Goal: Check status: Check status

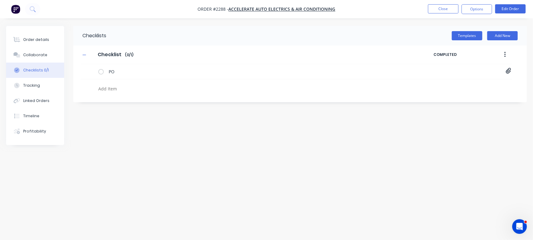
type textarea "x"
click at [147, 84] on textarea at bounding box center [235, 88] width 278 height 9
paste textarea "INV-3042"
type textarea "INV-3042"
type textarea "x"
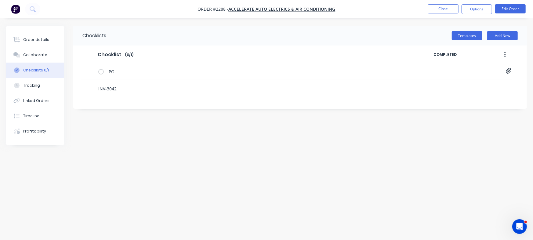
type textarea "INV-3042"
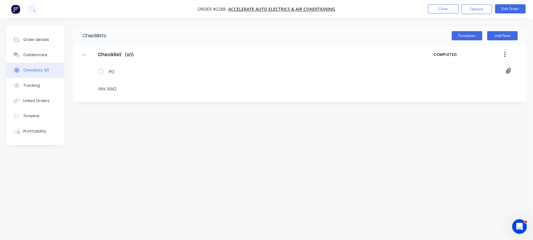
type textarea "x"
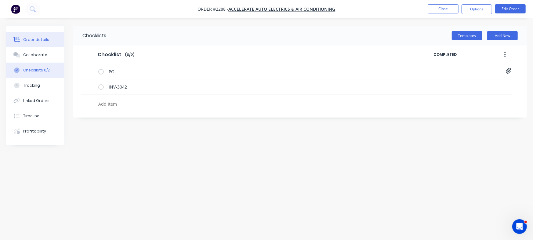
click at [24, 41] on div "Order details" at bounding box center [36, 39] width 26 height 5
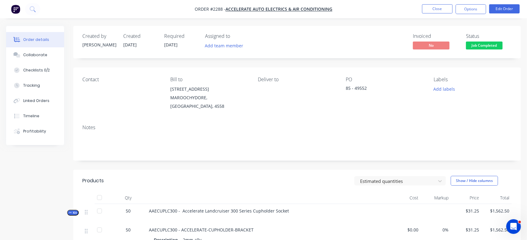
click at [483, 50] on button "Job Completed" at bounding box center [484, 45] width 37 height 9
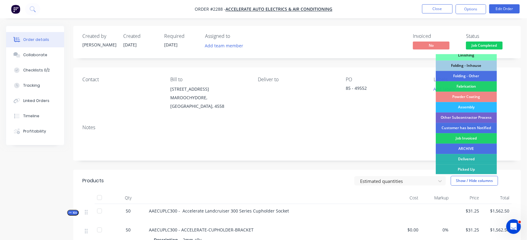
scroll to position [184, 0]
click at [472, 140] on div "Job Invoiced" at bounding box center [466, 138] width 61 height 10
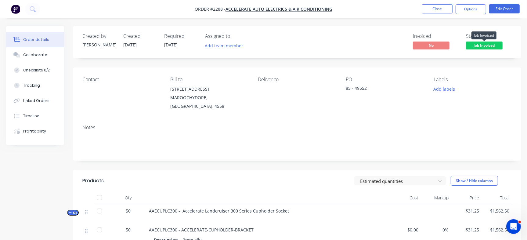
click at [490, 46] on span "Job Invoiced" at bounding box center [484, 45] width 37 height 8
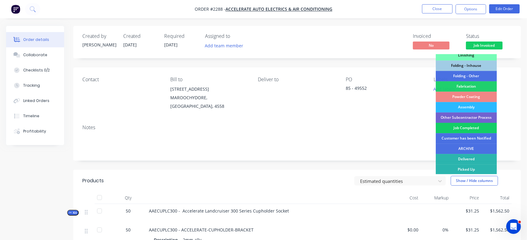
click at [467, 127] on div "Job Completed" at bounding box center [466, 128] width 61 height 10
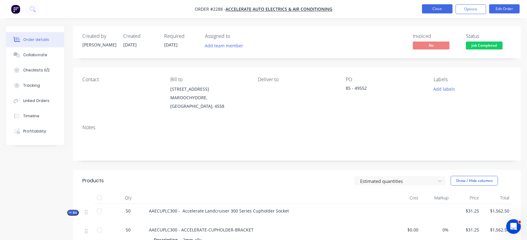
click at [442, 7] on button "Close" at bounding box center [437, 8] width 31 height 9
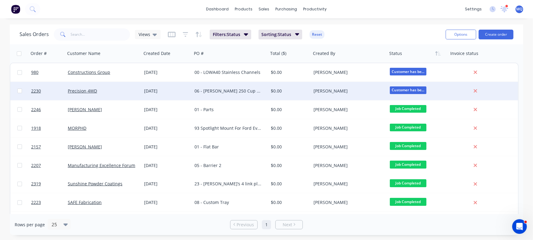
click at [207, 97] on div "06 - [PERSON_NAME] 250 Cup Holder" at bounding box center [230, 91] width 76 height 18
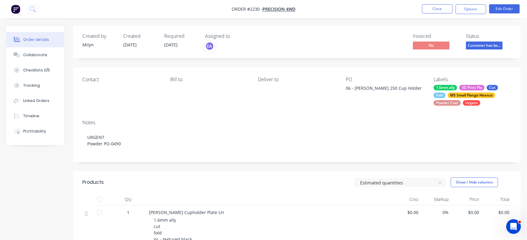
click at [179, 100] on div "Bill to" at bounding box center [209, 91] width 78 height 29
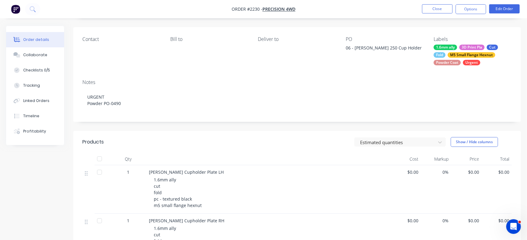
scroll to position [41, 0]
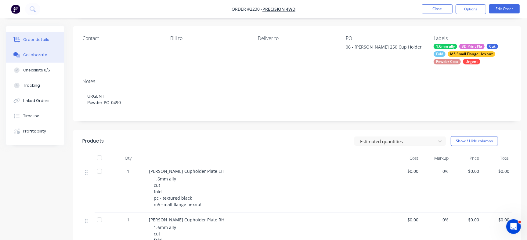
click at [28, 53] on div "Collaborate" at bounding box center [35, 54] width 24 height 5
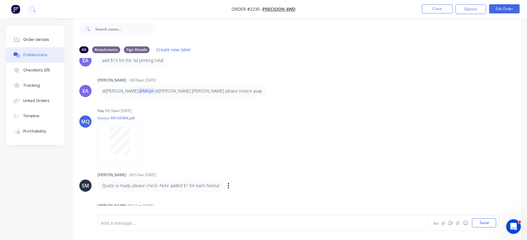
scroll to position [204, 0]
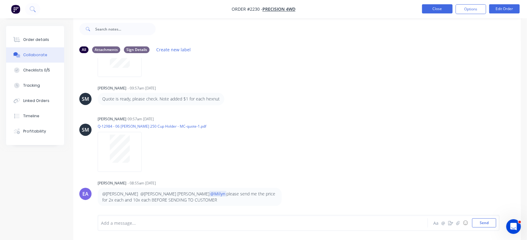
click at [449, 7] on button "Close" at bounding box center [437, 8] width 31 height 9
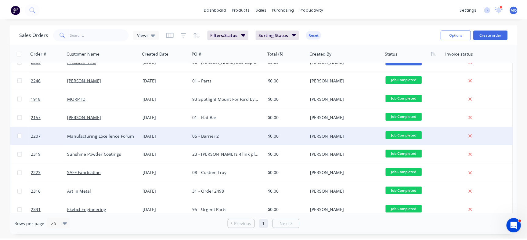
scroll to position [29, 0]
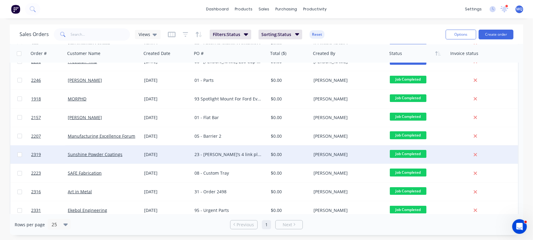
click at [241, 156] on div "23 - [PERSON_NAME]’s 4 link plates" at bounding box center [228, 154] width 68 height 6
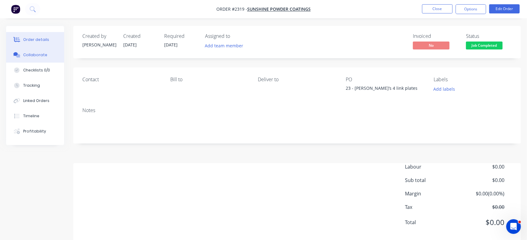
click at [56, 59] on button "Collaborate" at bounding box center [35, 54] width 58 height 15
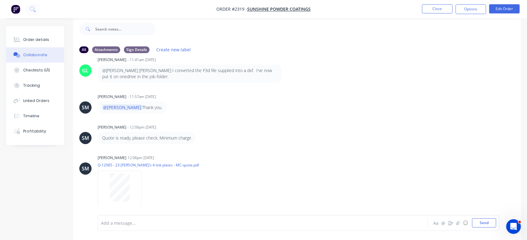
scroll to position [145, 0]
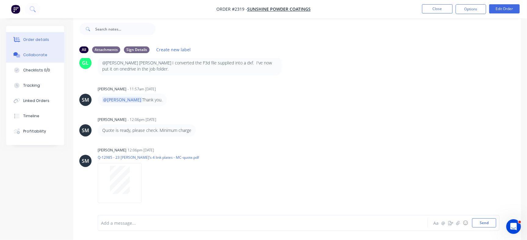
click at [49, 38] on button "Order details" at bounding box center [35, 39] width 58 height 15
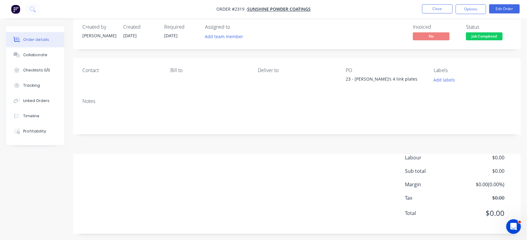
scroll to position [12, 0]
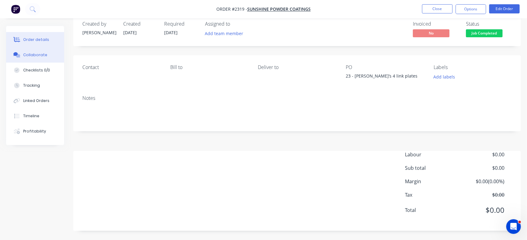
click at [39, 52] on button "Collaborate" at bounding box center [35, 54] width 58 height 15
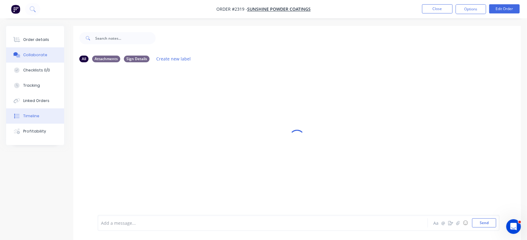
click at [58, 115] on button "Timeline" at bounding box center [35, 115] width 58 height 15
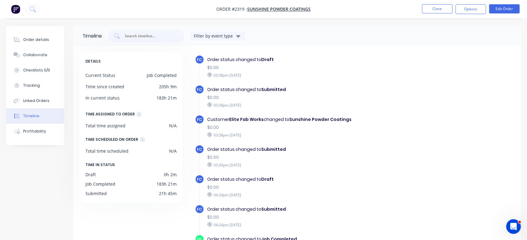
scroll to position [45, 0]
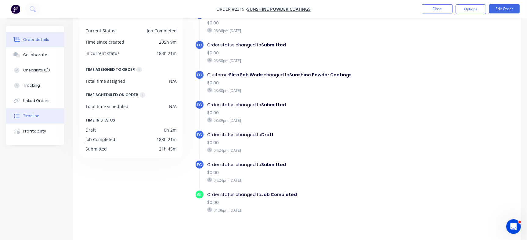
click at [58, 38] on button "Order details" at bounding box center [35, 39] width 58 height 15
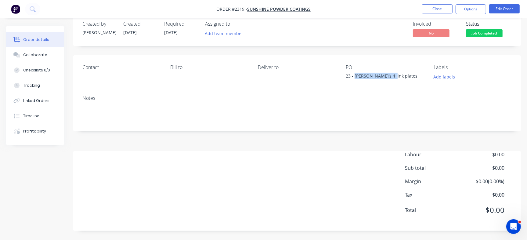
drag, startPoint x: 355, startPoint y: 74, endPoint x: 400, endPoint y: 73, distance: 45.5
click at [400, 73] on div "23 - [PERSON_NAME]’s 4 link plates" at bounding box center [384, 77] width 76 height 9
click at [51, 65] on button "Checklists 0/0" at bounding box center [35, 70] width 58 height 15
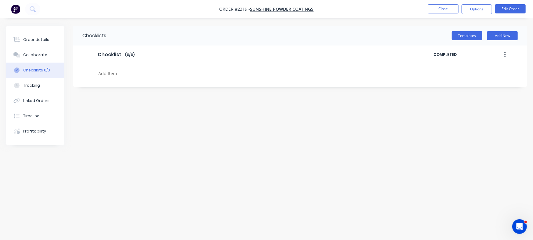
paste textarea "INV-3043"
type textarea "x"
type textarea "INV-3043"
click at [124, 74] on textarea "INV-3043" at bounding box center [235, 73] width 278 height 9
type textarea "x"
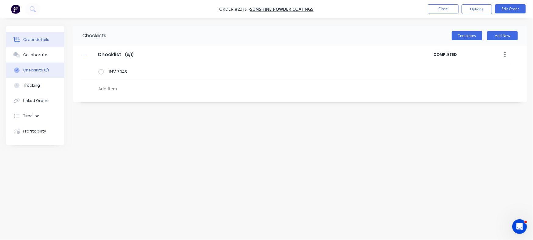
type textarea "x"
click at [47, 37] on button "Order details" at bounding box center [35, 39] width 58 height 15
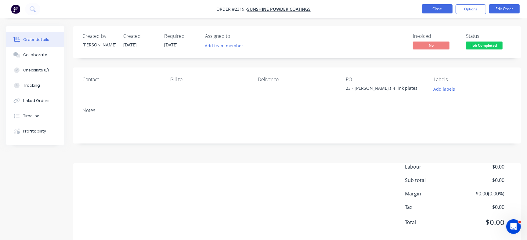
click at [442, 10] on button "Close" at bounding box center [437, 8] width 31 height 9
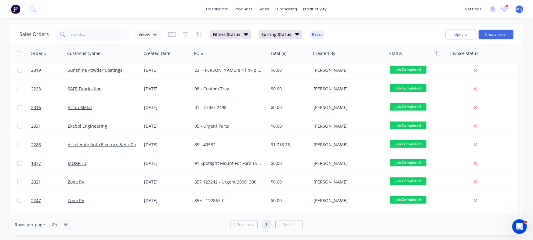
scroll to position [114, 0]
click at [92, 31] on input "text" at bounding box center [101, 34] width 60 height 12
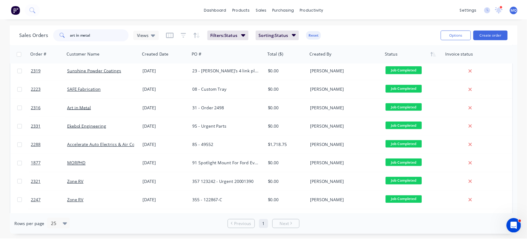
scroll to position [0, 0]
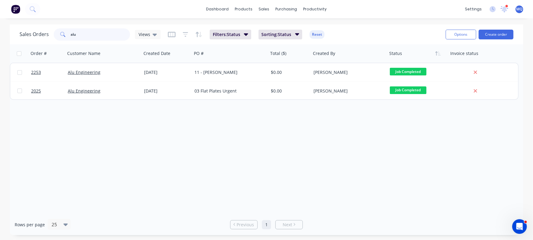
click at [92, 31] on input "alu" at bounding box center [101, 34] width 60 height 12
type input "art in metal"
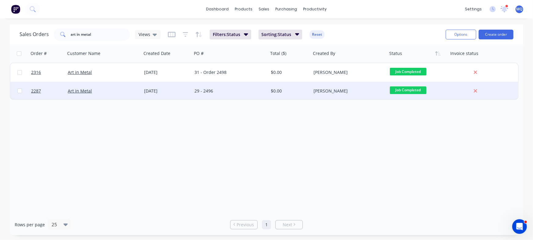
click at [174, 87] on div "[DATE]" at bounding box center [167, 91] width 50 height 18
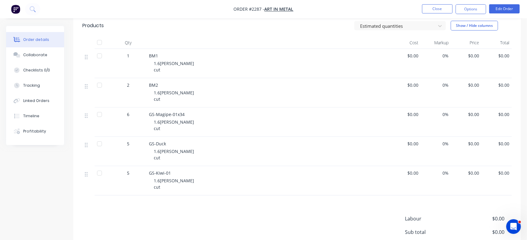
scroll to position [138, 0]
click at [39, 56] on div "Collaborate" at bounding box center [35, 54] width 24 height 5
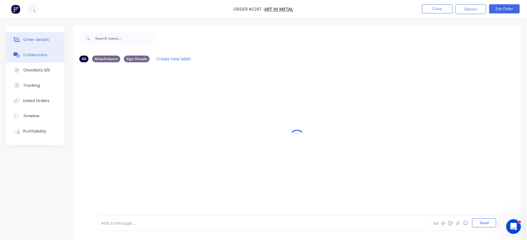
click at [44, 36] on button "Order details" at bounding box center [35, 39] width 58 height 15
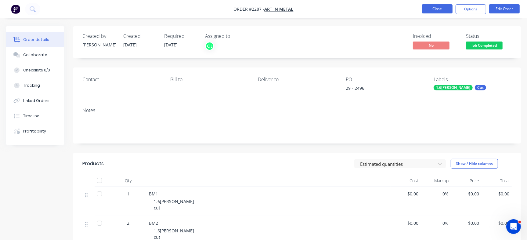
click at [436, 9] on button "Close" at bounding box center [437, 8] width 31 height 9
